Goal: Information Seeking & Learning: Learn about a topic

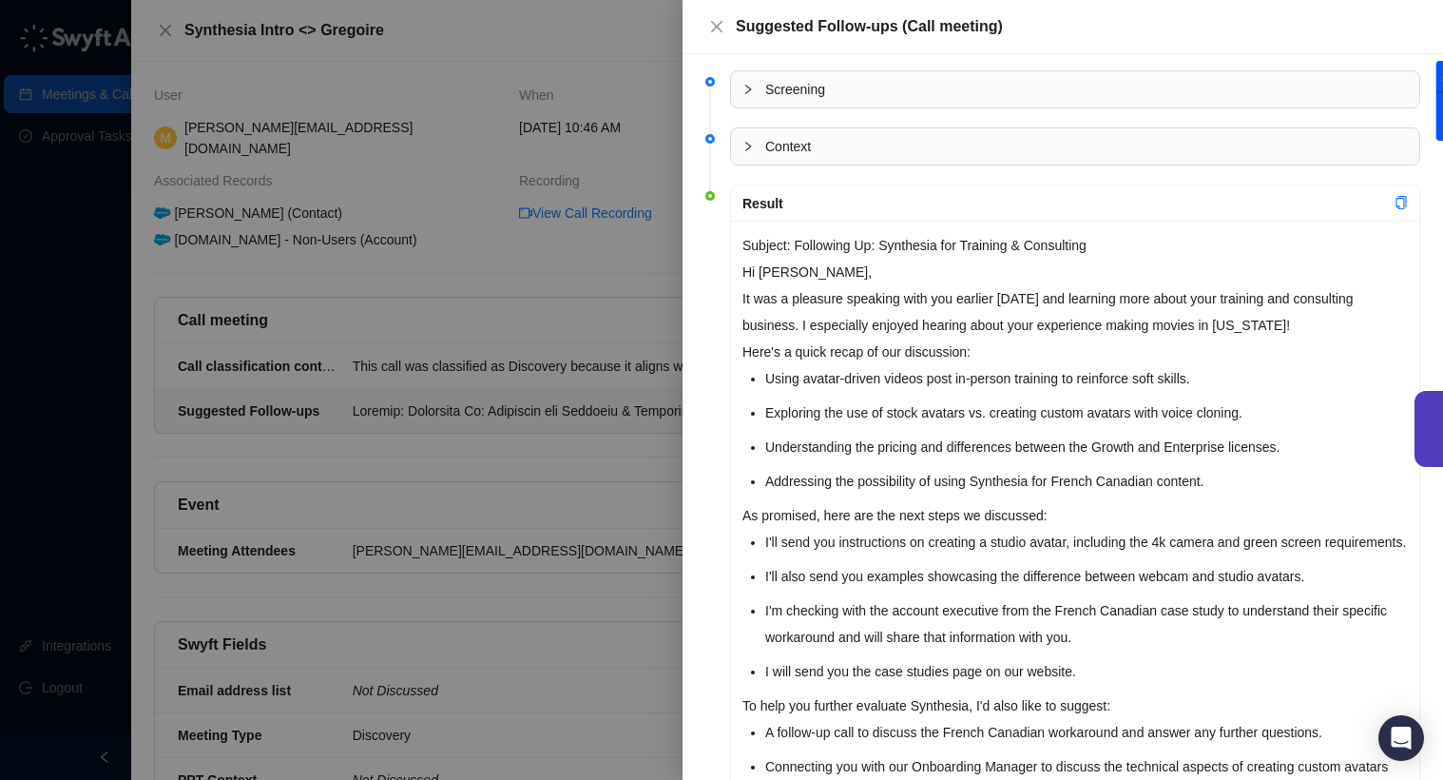
click at [509, 264] on div at bounding box center [721, 390] width 1443 height 780
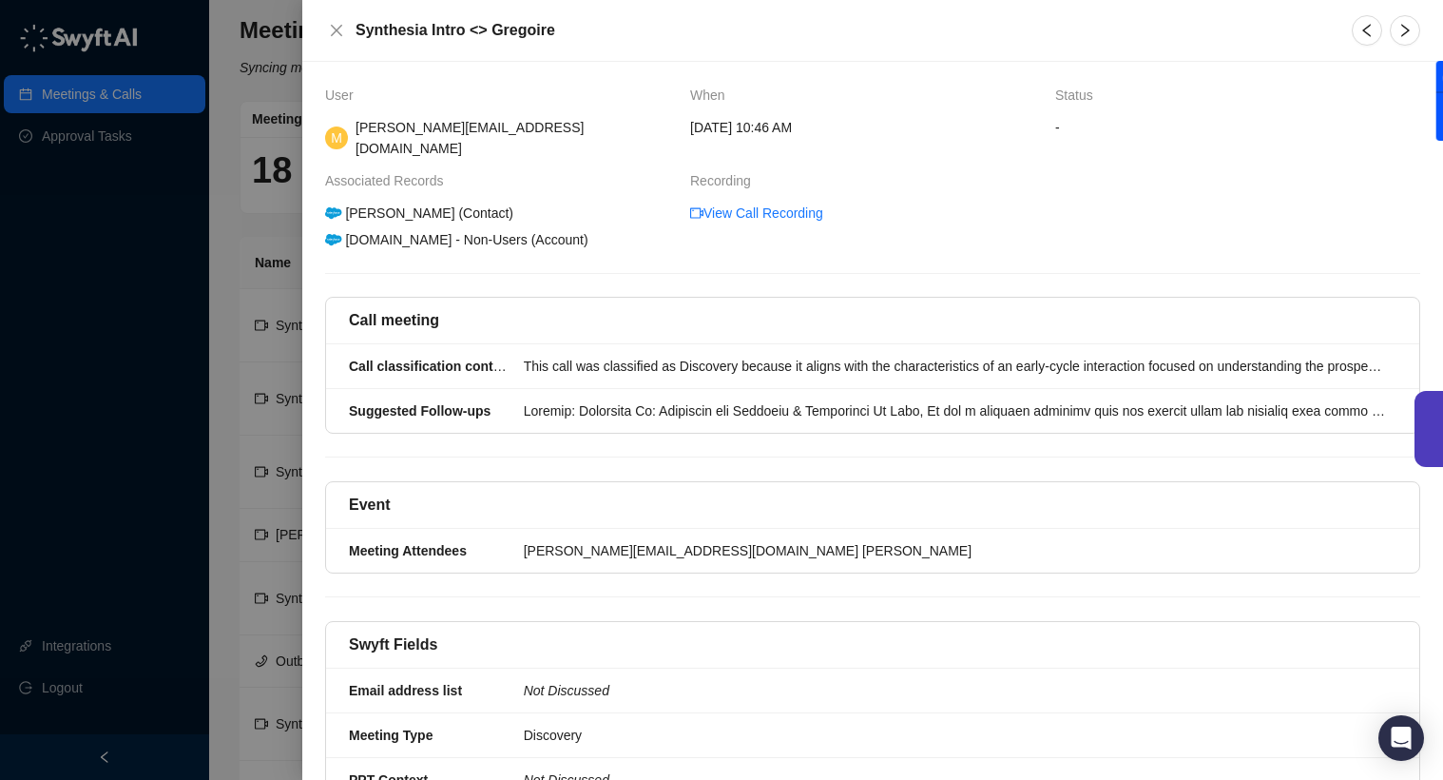
click at [237, 154] on div at bounding box center [721, 390] width 1443 height 780
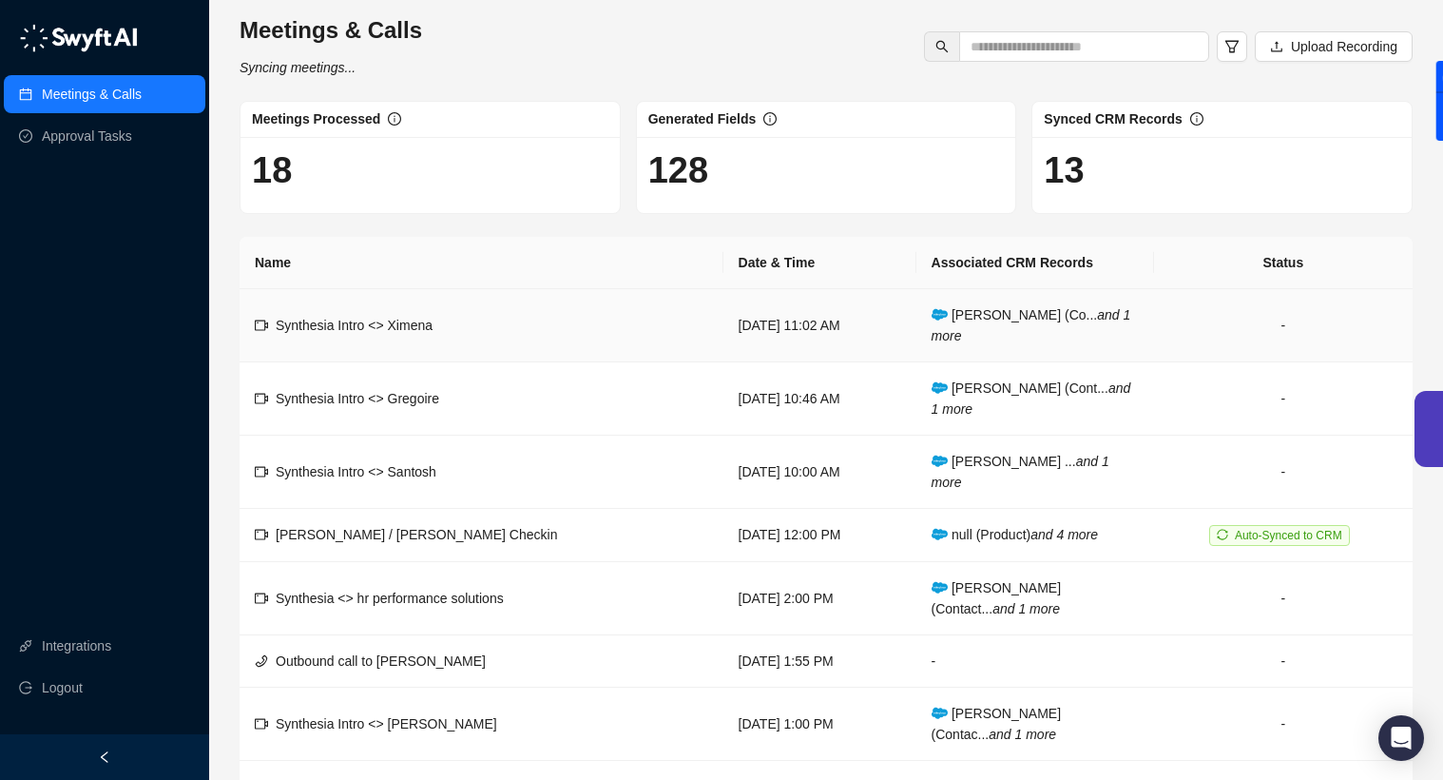
click at [391, 325] on span "Synthesia Intro <> Ximena" at bounding box center [354, 325] width 157 height 15
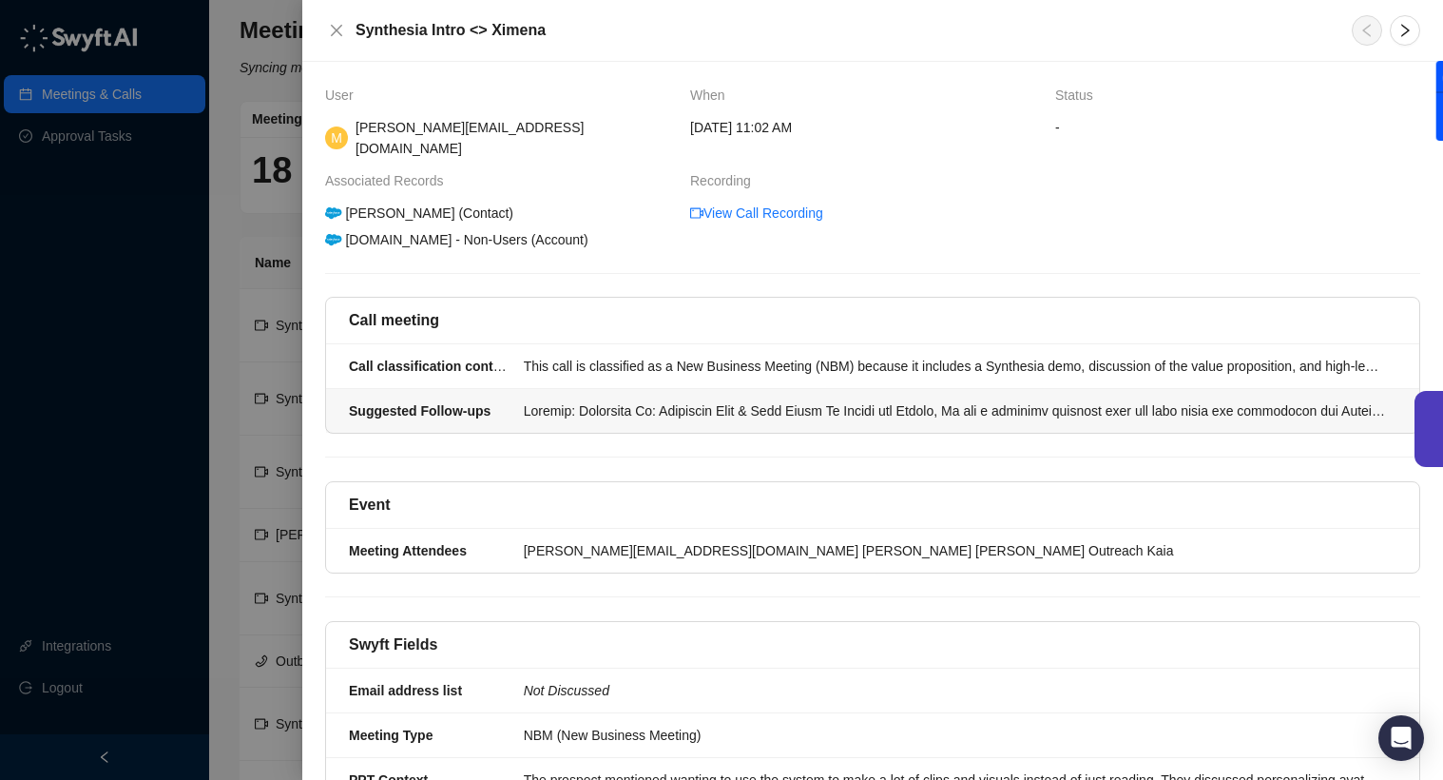
click at [516, 402] on li "Suggested Follow-ups" at bounding box center [873, 411] width 1094 height 44
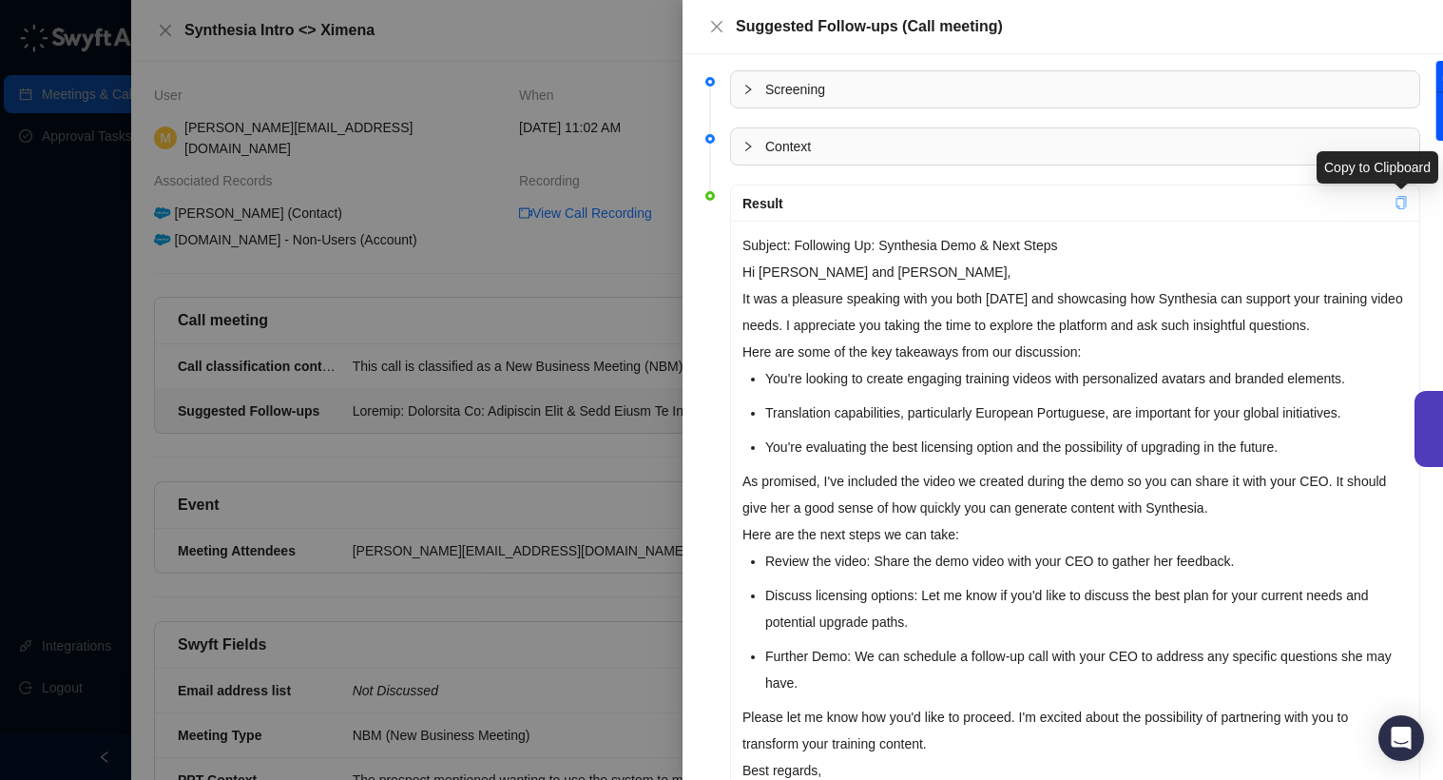
click at [1401, 202] on icon "copy" at bounding box center [1401, 202] width 13 height 13
